Goal: Information Seeking & Learning: Learn about a topic

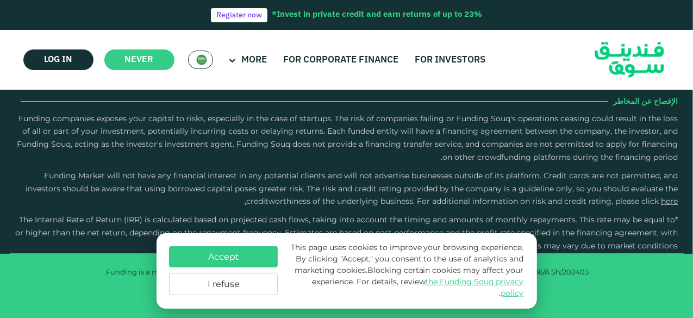
scroll to position [1801, 0]
type tc-range-slider "4"
drag, startPoint x: 543, startPoint y: 63, endPoint x: 458, endPoint y: 53, distance: 85.4
click at [458, 53] on div "For investors For corporate finance More Who we are" at bounding box center [346, 60] width 663 height 60
click at [458, 53] on link "For investors" at bounding box center [451, 60] width 76 height 18
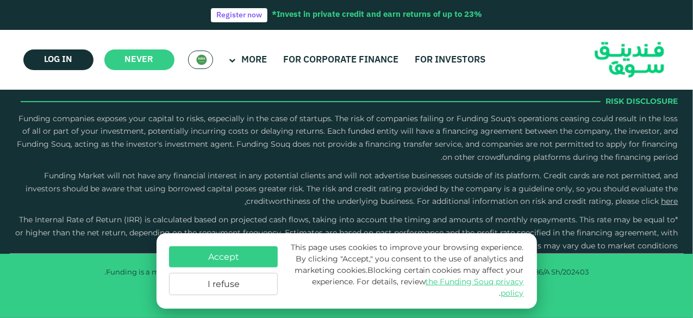
scroll to position [3562, 0]
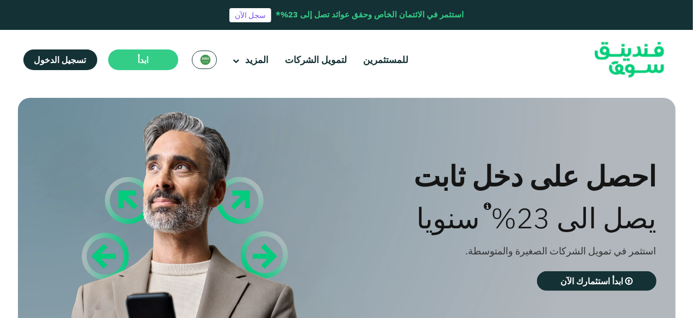
type tc-range-slider "4"
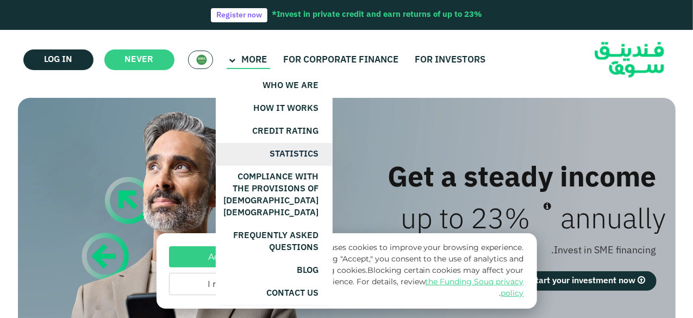
click at [258, 154] on link "statistics" at bounding box center [274, 154] width 117 height 23
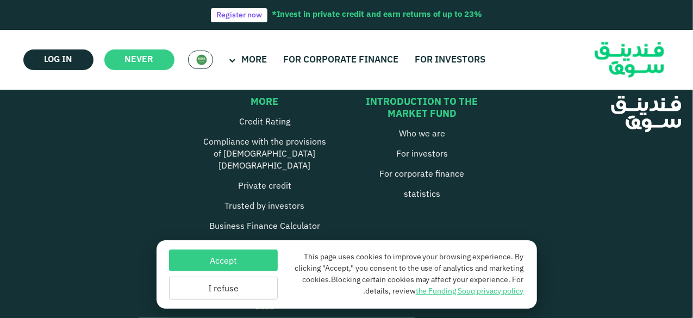
scroll to position [969, 0]
